Goal: Task Accomplishment & Management: Manage account settings

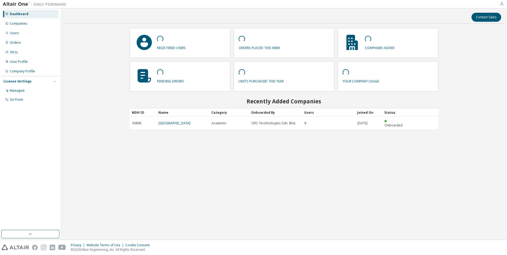
click at [502, 4] on icon "button" at bounding box center [502, 4] width 4 height 4
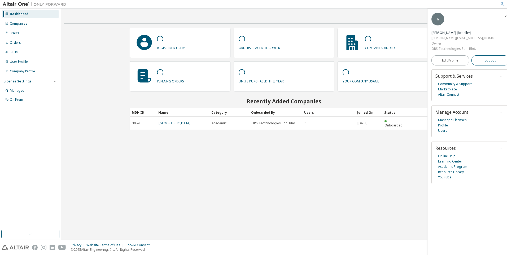
click at [492, 55] on button "Logout" at bounding box center [491, 60] width 38 height 10
